Goal: Find specific page/section: Find specific page/section

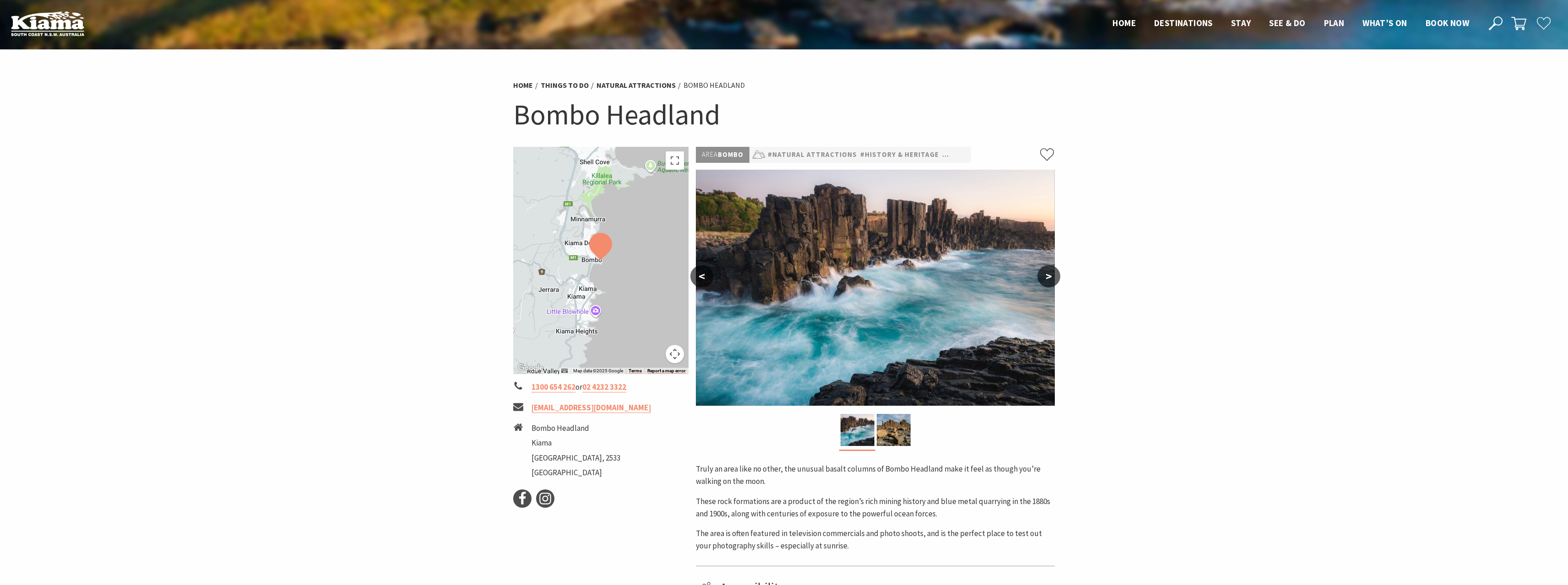
click at [1051, 278] on button ">" at bounding box center [1049, 276] width 23 height 22
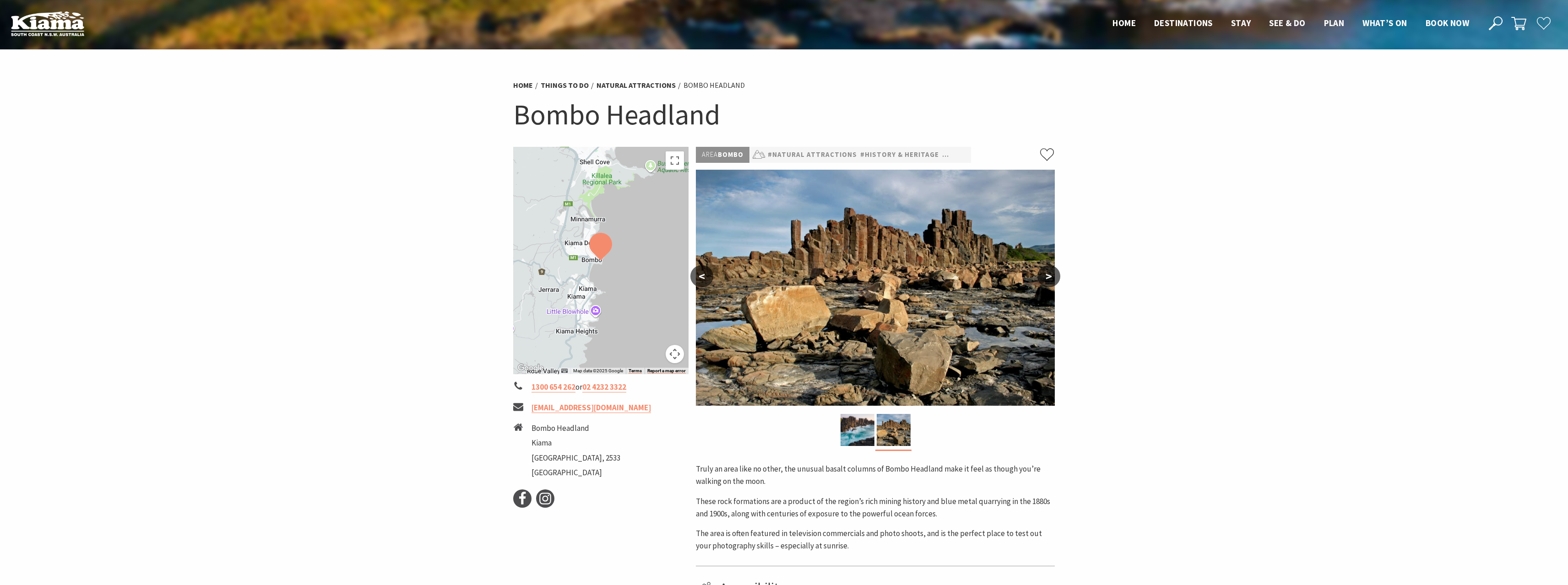
click at [1051, 278] on button ">" at bounding box center [1049, 276] width 23 height 22
click at [703, 277] on button "<" at bounding box center [702, 276] width 23 height 22
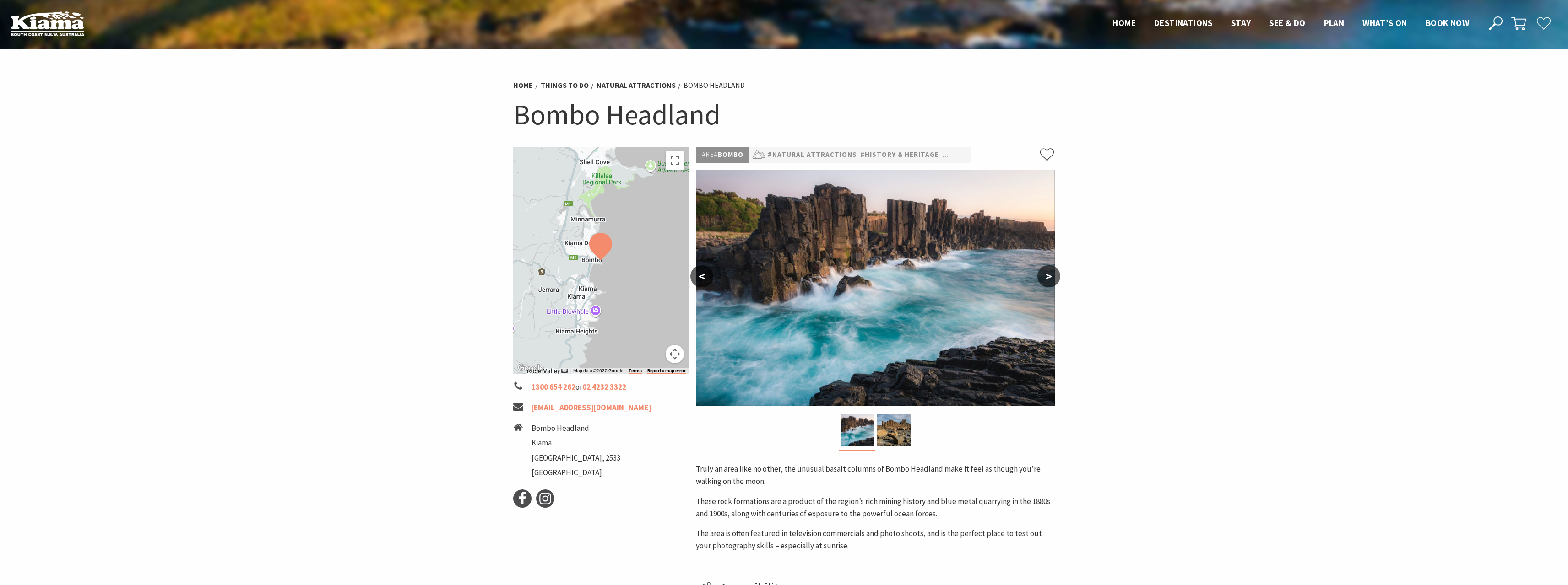
click at [652, 88] on link "Natural Attractions" at bounding box center [635, 85] width 79 height 9
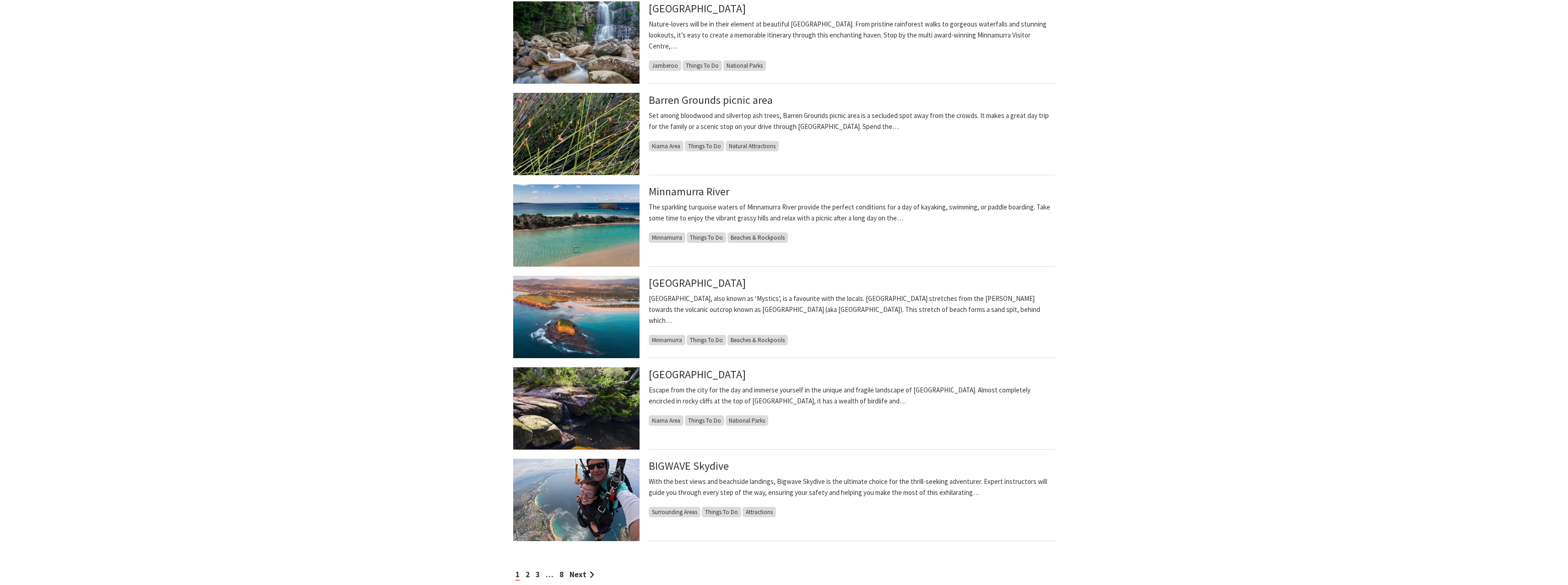
scroll to position [503, 0]
